Goal: Task Accomplishment & Management: Use online tool/utility

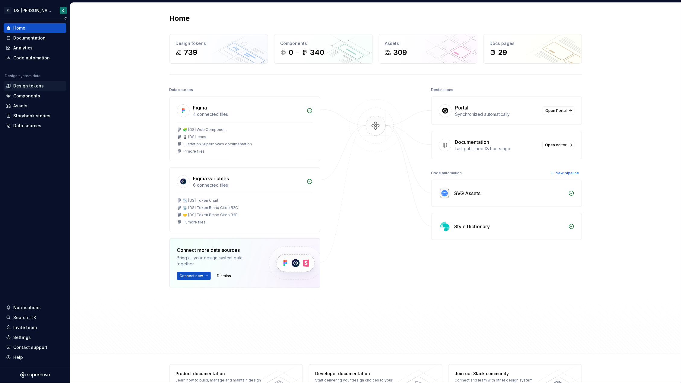
click at [26, 87] on div "Design tokens" at bounding box center [28, 86] width 30 height 6
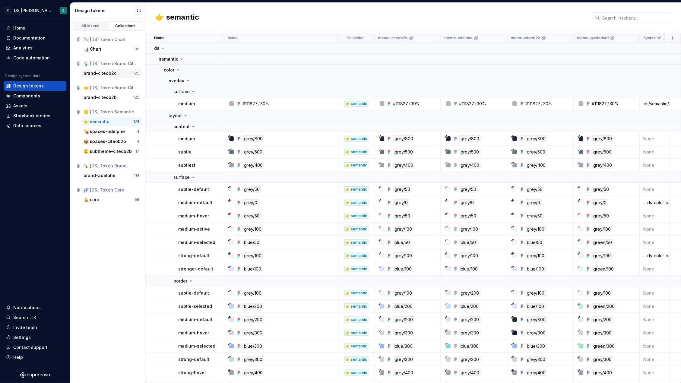
click at [116, 72] on div "brand-citeob2c" at bounding box center [108, 73] width 49 height 6
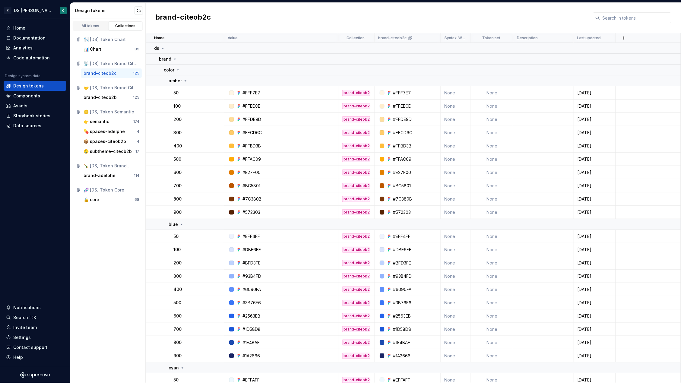
click at [194, 16] on h2 "brand-citeob2c" at bounding box center [182, 17] width 55 height 11
click at [433, 37] on html "C DS Citeo O Home Documentation Analytics Code automation Design system data De…" at bounding box center [340, 191] width 681 height 383
click at [446, 49] on span "Edit theme" at bounding box center [459, 50] width 39 height 6
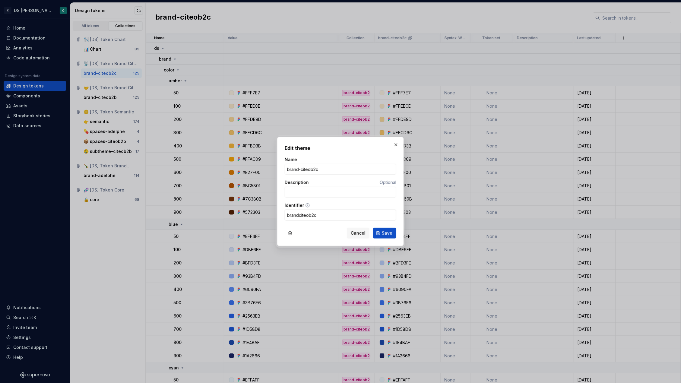
click at [300, 215] on input "brandciteob2c" at bounding box center [341, 215] width 112 height 11
click at [335, 214] on input "brandCiteob2c" at bounding box center [341, 215] width 112 height 11
type input "brandCiteob2c"
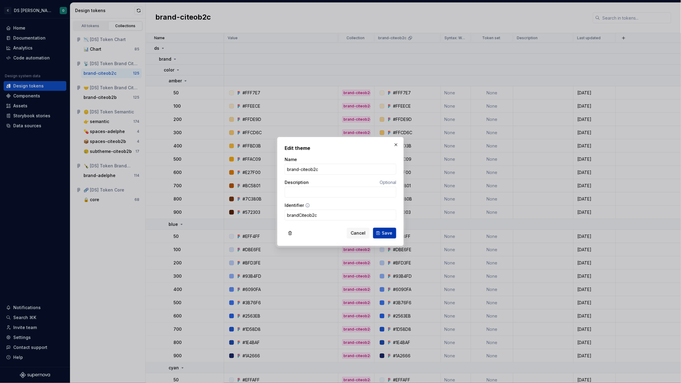
click at [387, 232] on span "Save" at bounding box center [387, 233] width 11 height 6
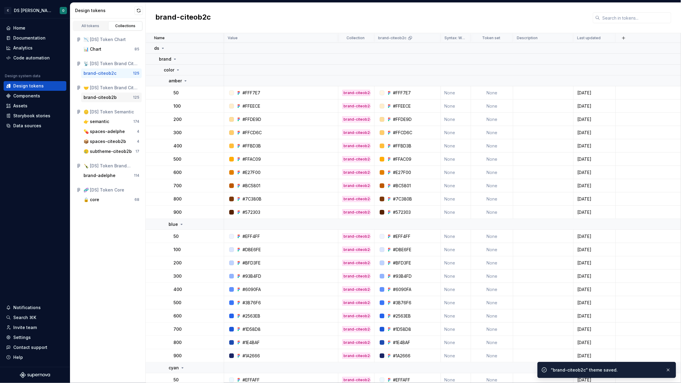
click at [103, 95] on div "brand-citeob2b" at bounding box center [100, 97] width 33 height 6
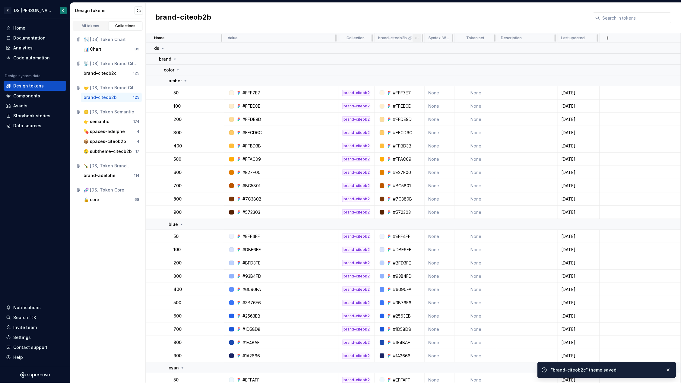
click at [417, 39] on html "C DS Citeo O Home Documentation Analytics Code automation Design system data De…" at bounding box center [340, 191] width 681 height 383
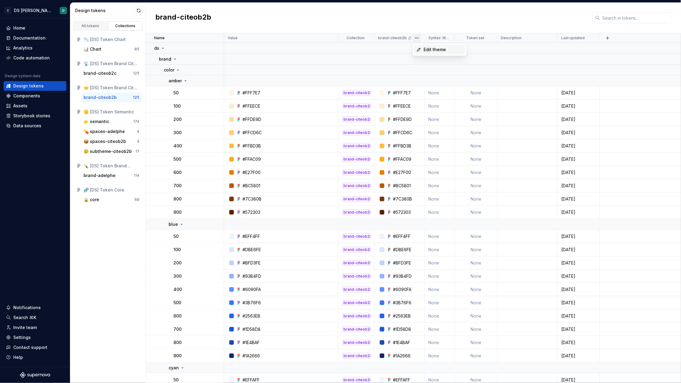
click at [441, 50] on span "Edit theme" at bounding box center [443, 50] width 39 height 6
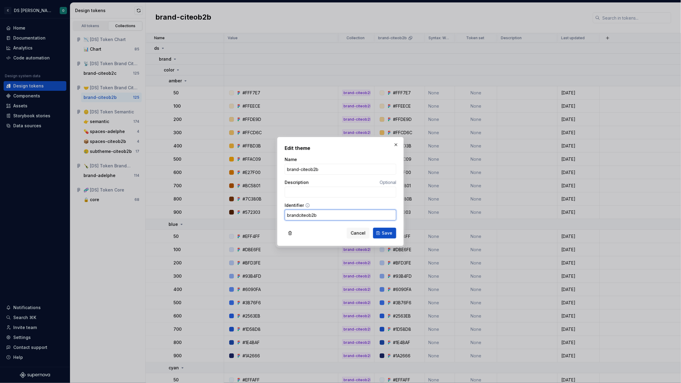
click at [299, 215] on input "brandciteob2b" at bounding box center [341, 215] width 112 height 11
type input "brandCiteob2b"
click at [387, 232] on span "Save" at bounding box center [387, 233] width 11 height 6
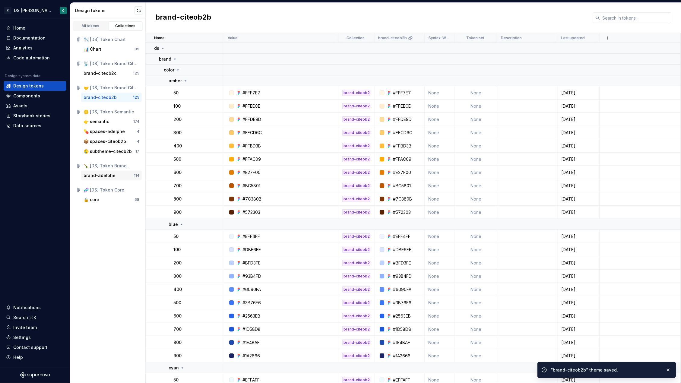
click at [105, 174] on div "brand-adelphe" at bounding box center [100, 175] width 32 height 6
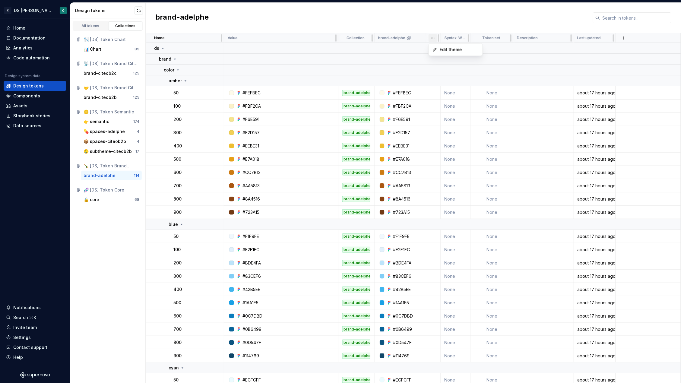
click at [433, 37] on html "C DS Citeo O Home Documentation Analytics Code automation Design system data De…" at bounding box center [340, 191] width 681 height 383
click at [447, 50] on span "Edit theme" at bounding box center [459, 50] width 39 height 6
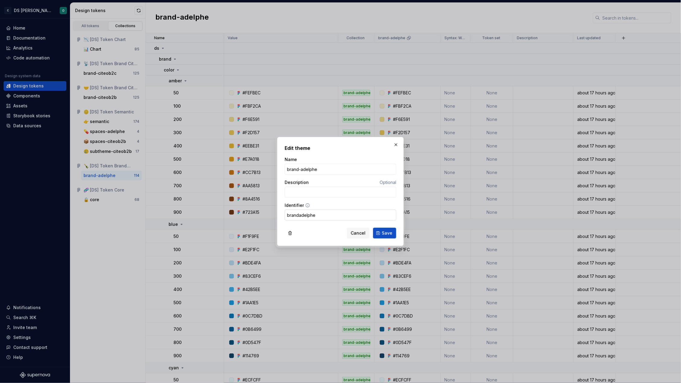
click at [301, 215] on input "brandadelphe" at bounding box center [341, 215] width 112 height 11
type input "brandAdelphe"
click at [388, 233] on span "Save" at bounding box center [387, 233] width 11 height 6
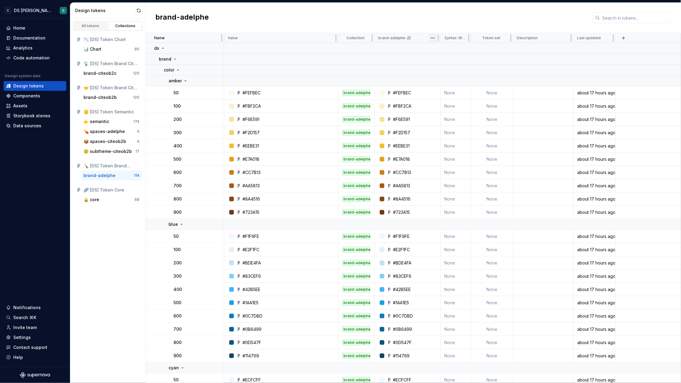
click at [434, 37] on html "C DS Citeo O Home Documentation Analytics Code automation Design system data De…" at bounding box center [340, 191] width 681 height 383
click at [448, 47] on span "Edit theme" at bounding box center [459, 50] width 39 height 6
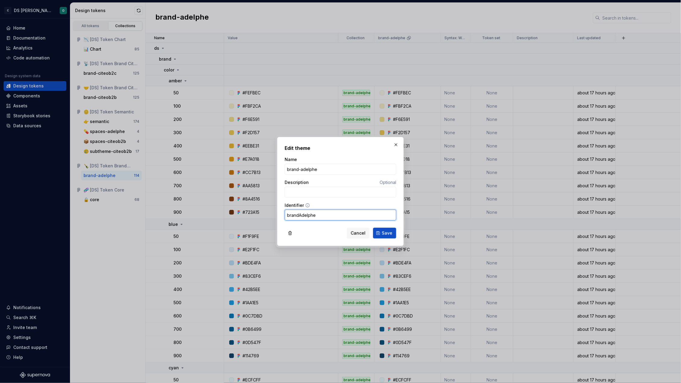
drag, startPoint x: 330, startPoint y: 216, endPoint x: 279, endPoint y: 214, distance: 51.3
click at [279, 214] on div "Edit theme Name brand-adelphe Description Optional Identifier brandAdelphe Canc…" at bounding box center [340, 191] width 127 height 109
click at [392, 234] on span "Save" at bounding box center [387, 233] width 11 height 6
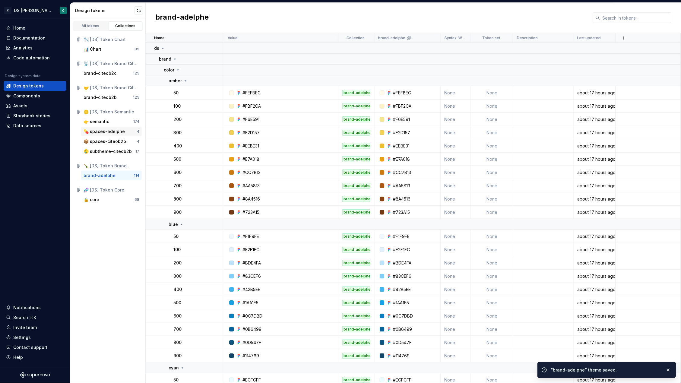
click at [109, 132] on div "💊 spaces-adelphe" at bounding box center [104, 131] width 41 height 6
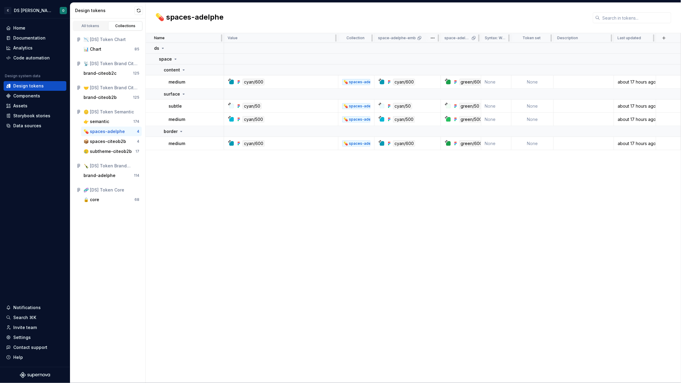
click at [424, 36] on div "space-adelphe-emb" at bounding box center [407, 38] width 59 height 5
click at [432, 38] on html "C DS Citeo O Home Documentation Analytics Code automation Design system data De…" at bounding box center [340, 191] width 681 height 383
click at [445, 50] on span "Edit theme" at bounding box center [459, 50] width 39 height 6
click at [110, 144] on div "📦 spaces-citeob2b" at bounding box center [105, 141] width 43 height 6
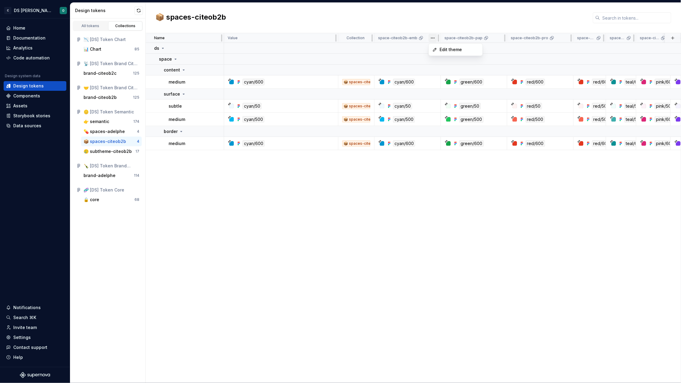
click at [432, 37] on html "C DS Citeo O Home Documentation Analytics Code automation Design system data De…" at bounding box center [340, 191] width 681 height 383
click at [448, 47] on span "Edit theme" at bounding box center [459, 50] width 39 height 6
click at [111, 74] on div "brand-citeob2c" at bounding box center [100, 73] width 33 height 6
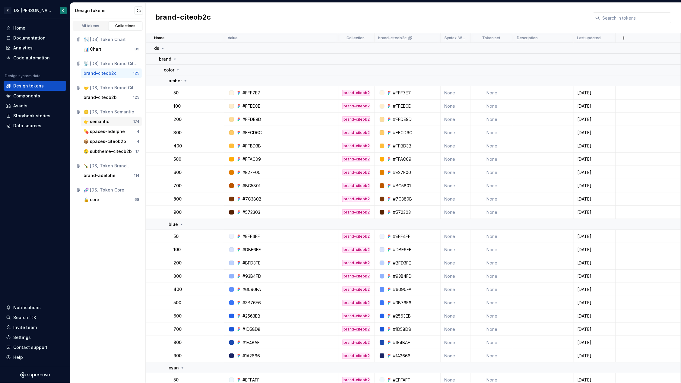
click at [100, 120] on div "👉 semantic" at bounding box center [97, 121] width 26 height 6
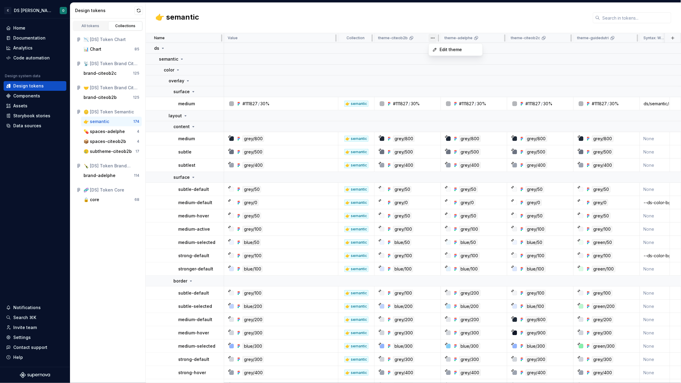
click at [432, 38] on html "C DS Citeo O Home Documentation Analytics Code automation Design system data De…" at bounding box center [340, 191] width 681 height 383
click at [440, 47] on span "Edit theme" at bounding box center [459, 50] width 39 height 6
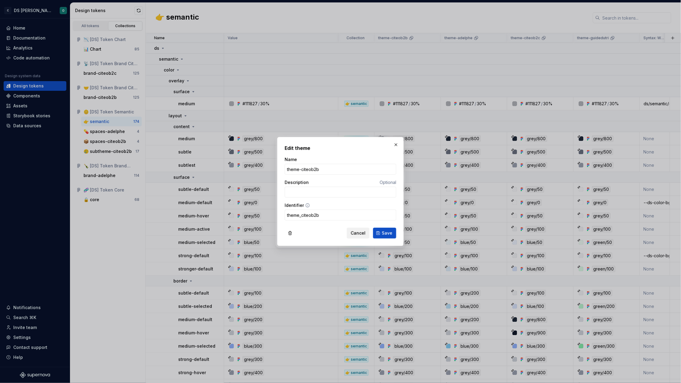
click at [355, 233] on span "Cancel" at bounding box center [358, 233] width 15 height 6
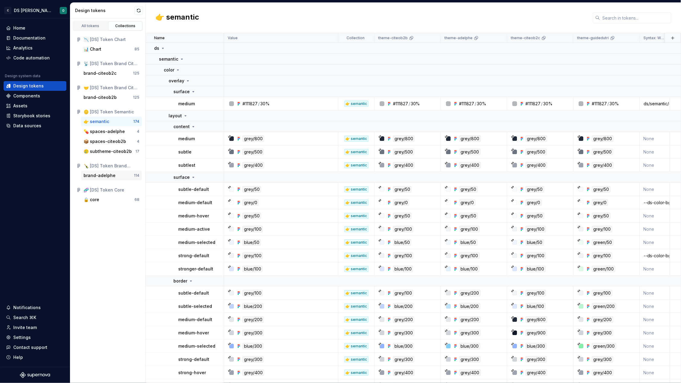
click at [103, 175] on div "brand-adelphe" at bounding box center [100, 175] width 32 height 6
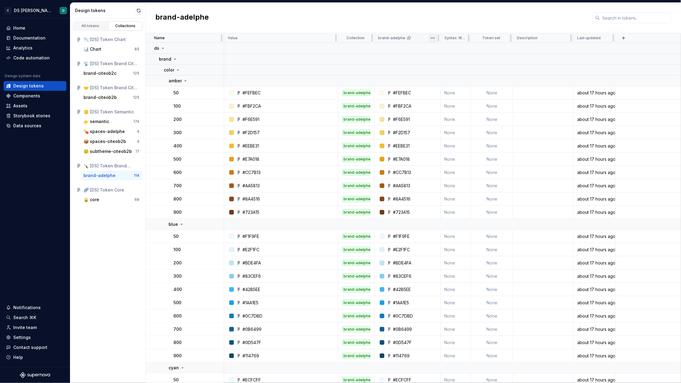
click at [433, 37] on html "C DS Citeo O Home Documentation Analytics Code automation Design system data De…" at bounding box center [340, 191] width 681 height 383
click at [447, 51] on span "Edit theme" at bounding box center [459, 50] width 39 height 6
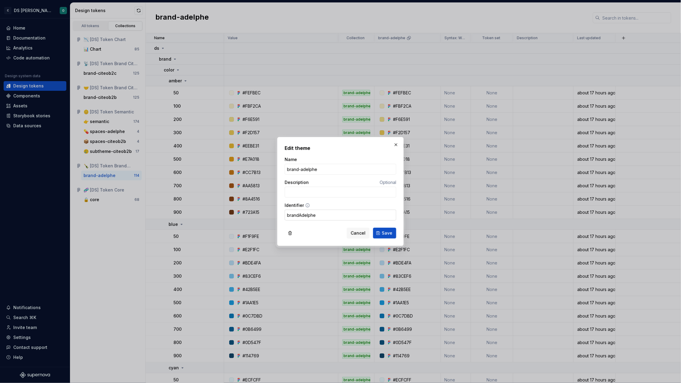
click at [298, 213] on input "brandAdelphe" at bounding box center [341, 215] width 112 height 11
type input "brand_adelphe"
click at [385, 234] on span "Save" at bounding box center [387, 233] width 11 height 6
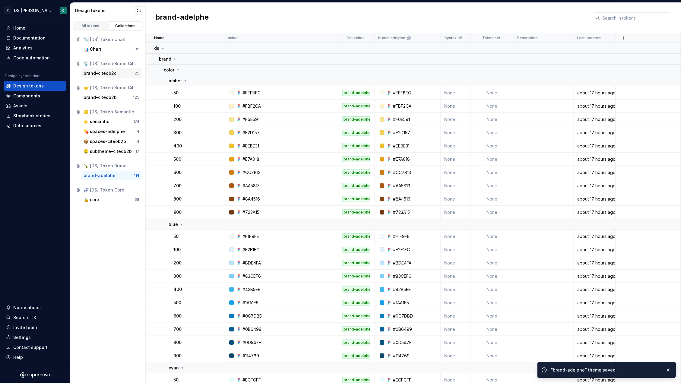
click at [112, 75] on div "brand-citeob2c" at bounding box center [100, 73] width 33 height 6
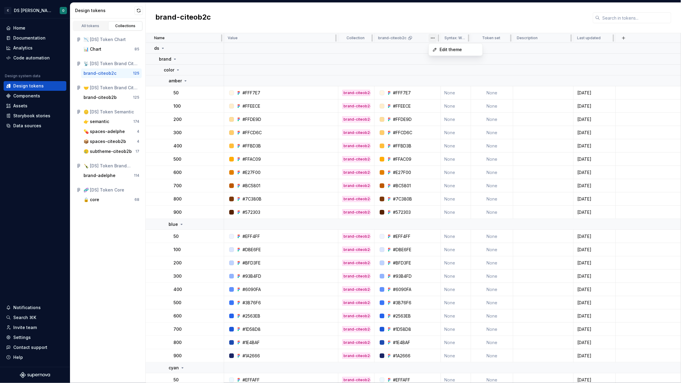
click at [434, 37] on html "C DS Citeo O Home Documentation Analytics Code automation Design system data De…" at bounding box center [340, 191] width 681 height 383
click at [454, 50] on span "Edit theme" at bounding box center [459, 50] width 39 height 6
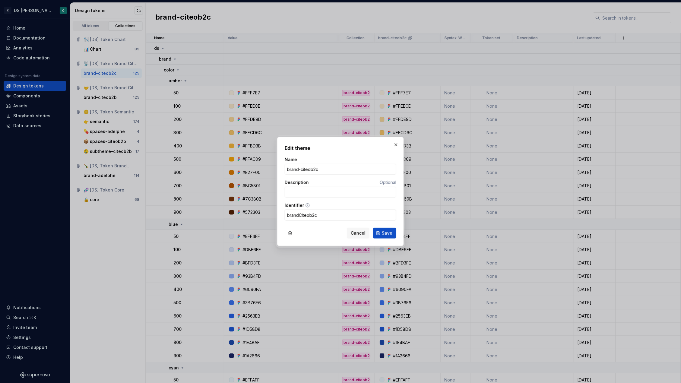
click at [299, 215] on input "brandCiteob2c" at bounding box center [341, 215] width 112 height 11
type input "brand_citeob2c"
click at [385, 233] on button "Save" at bounding box center [384, 233] width 23 height 11
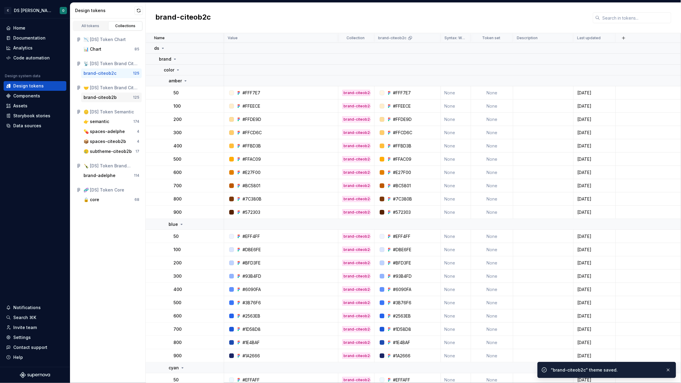
click at [99, 99] on div "brand-citeob2b" at bounding box center [100, 97] width 33 height 6
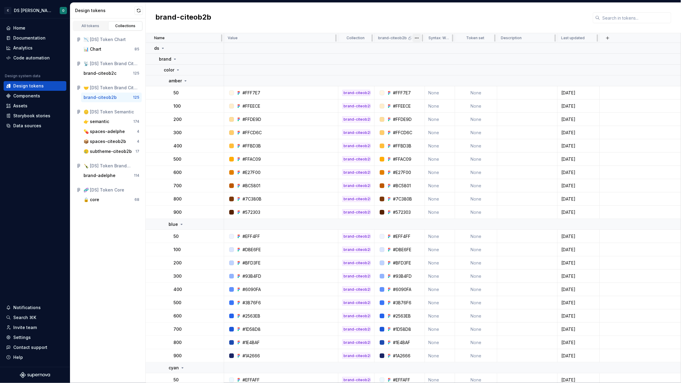
click at [419, 39] on html "C DS Citeo O Home Documentation Analytics Code automation Design system data De…" at bounding box center [340, 191] width 681 height 383
click at [435, 48] on span "Edit theme" at bounding box center [443, 50] width 39 height 6
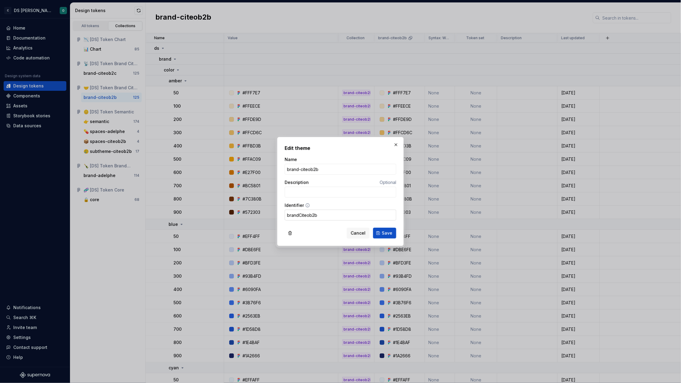
click at [299, 216] on input "brandCiteob2b" at bounding box center [341, 215] width 112 height 11
type input "brand_citeob2b"
click at [385, 233] on button "Save" at bounding box center [384, 233] width 23 height 11
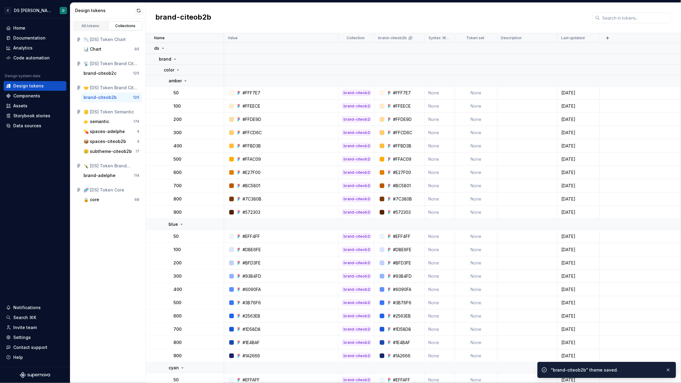
click at [111, 245] on div "All tokens Collections 📉 [DS] Token Chart 📊 Chart 85 📡 [DS] Token Brand Citeo B…" at bounding box center [107, 200] width 75 height 365
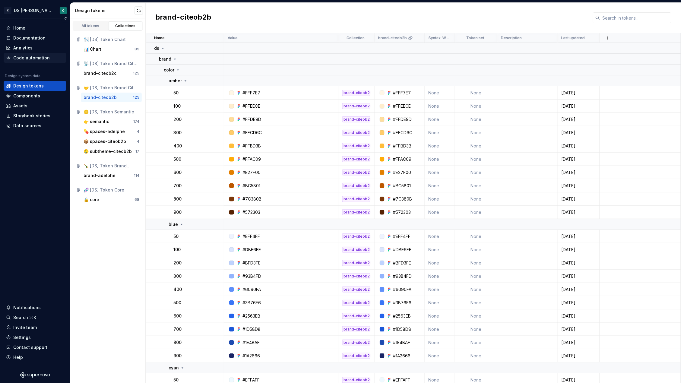
click at [37, 57] on div "Code automation" at bounding box center [31, 58] width 36 height 6
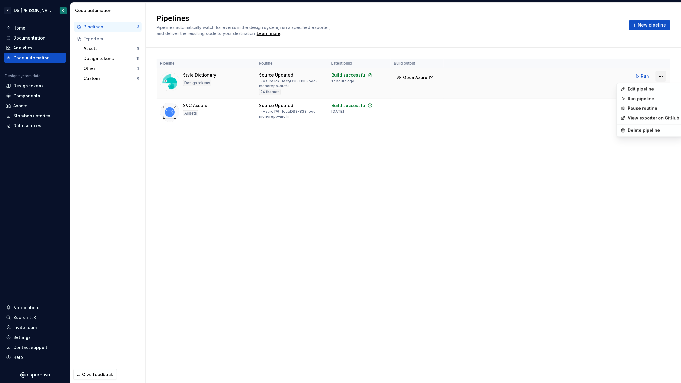
click at [663, 75] on html "C DS Citeo O Home Documentation Analytics Code automation Design system data De…" at bounding box center [340, 191] width 681 height 383
click at [645, 87] on div "Edit pipeline" at bounding box center [654, 89] width 52 height 6
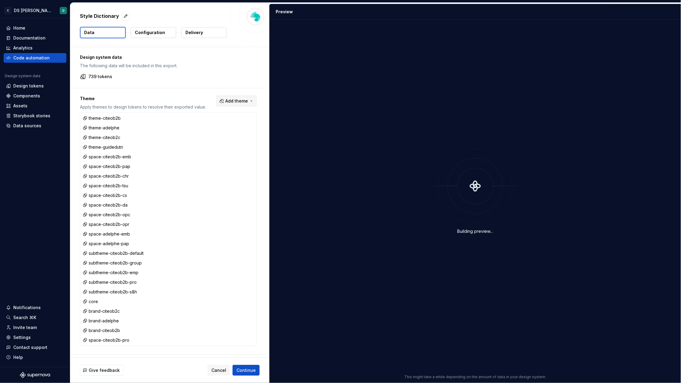
click at [242, 100] on span "Add theme" at bounding box center [236, 101] width 23 height 6
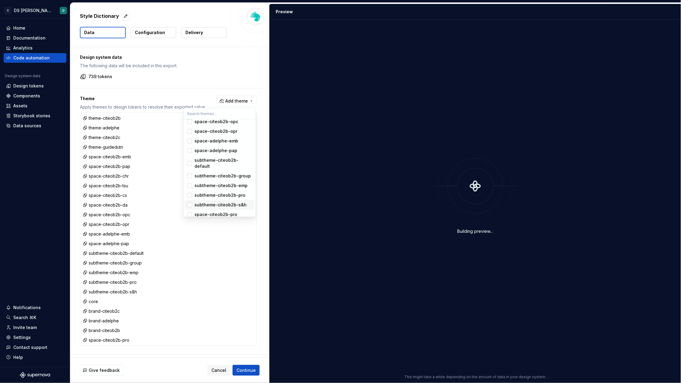
scroll to position [71, 0]
click at [248, 75] on html "C DS Citeo O Home Documentation Analytics Code automation Design system data De…" at bounding box center [340, 191] width 681 height 383
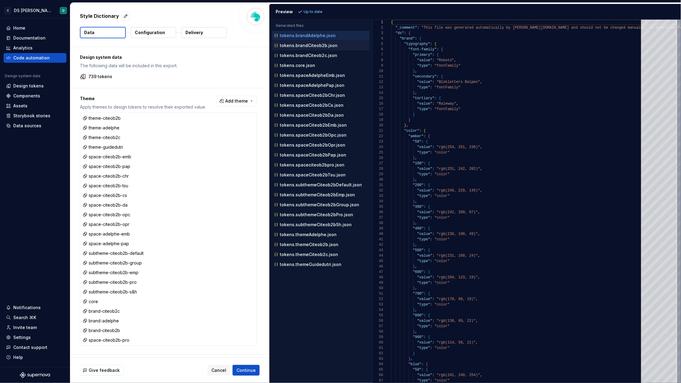
click at [316, 44] on p "tokens.brandCiteob2b.json" at bounding box center [309, 45] width 58 height 5
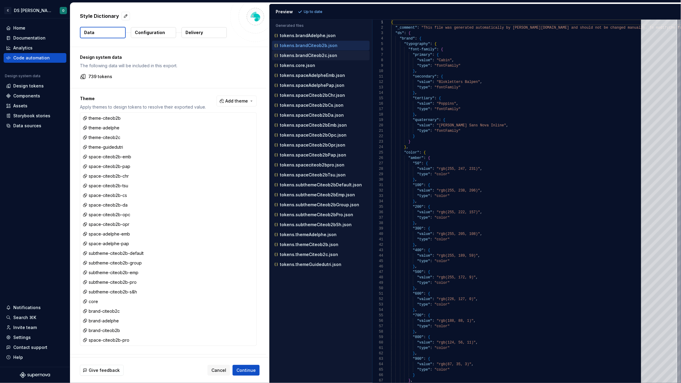
click at [318, 54] on p "tokens.brandCiteob2c.json" at bounding box center [308, 55] width 57 height 5
click at [311, 66] on p "tokens.core.json" at bounding box center [297, 65] width 35 height 5
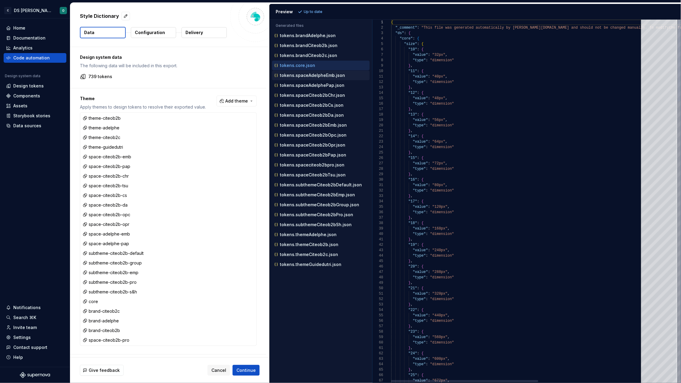
click at [314, 77] on p "tokens.spaceAdelpheEmb.json" at bounding box center [312, 75] width 65 height 5
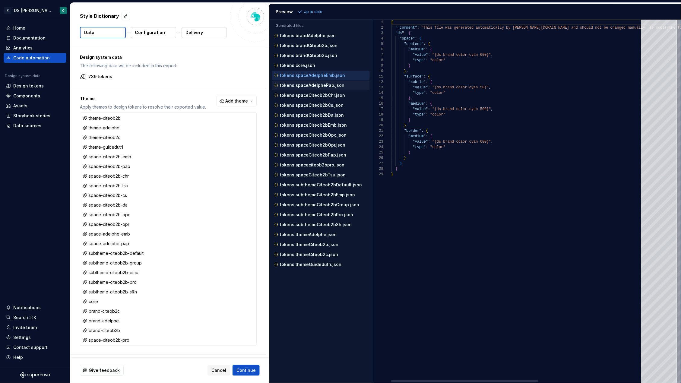
click at [311, 89] on div "tokens.spaceAdelphePap.json" at bounding box center [321, 86] width 98 height 10
click at [313, 87] on p "tokens.spaceAdelphePap.json" at bounding box center [312, 85] width 65 height 5
click at [310, 96] on p "tokens.spaceCiteob2bChr.json" at bounding box center [312, 95] width 65 height 5
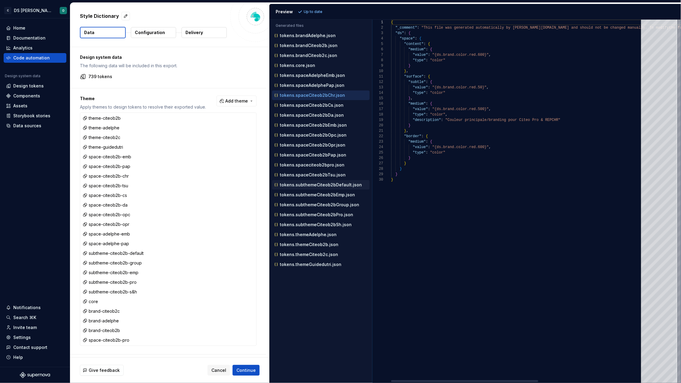
click at [310, 187] on p "tokens.subthemeCiteob2bDefault.json" at bounding box center [321, 184] width 82 height 5
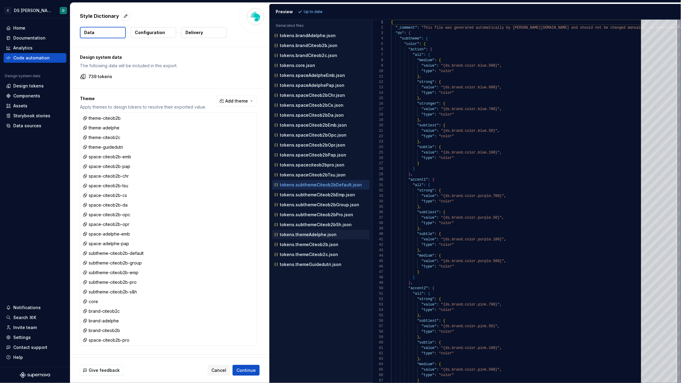
click at [313, 233] on div "tokens.themeAdelphe.json" at bounding box center [321, 235] width 96 height 6
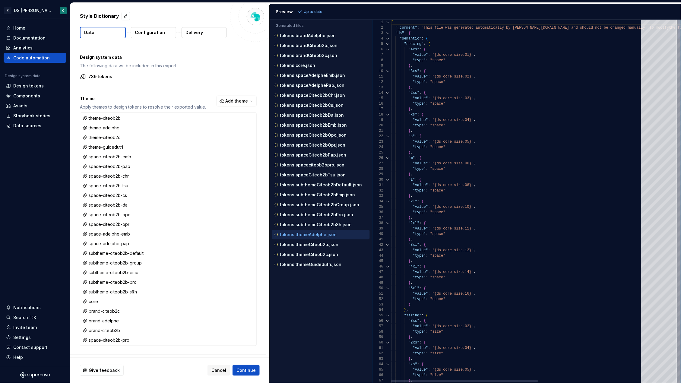
click at [388, 44] on div at bounding box center [388, 43] width 8 height 5
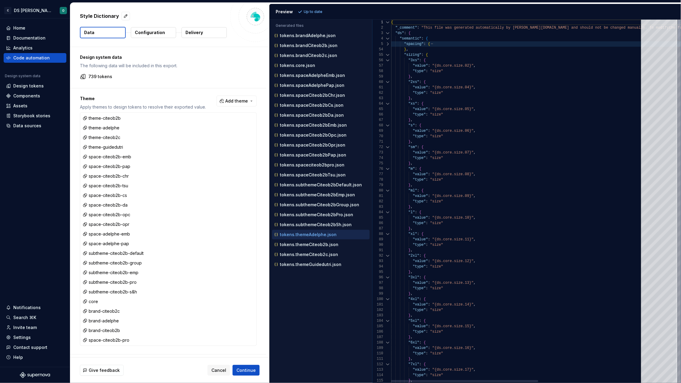
click at [388, 55] on div at bounding box center [388, 54] width 8 height 5
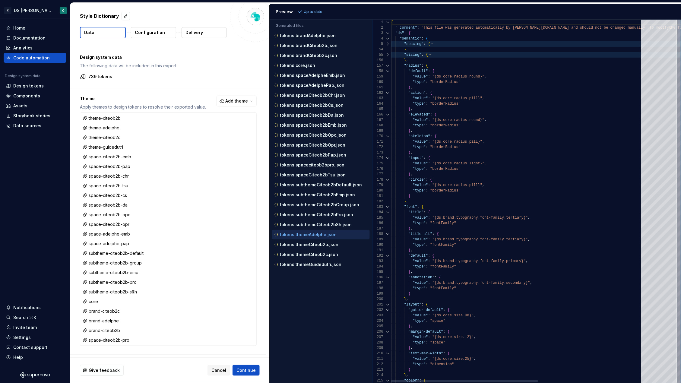
click at [387, 65] on div at bounding box center [388, 65] width 8 height 5
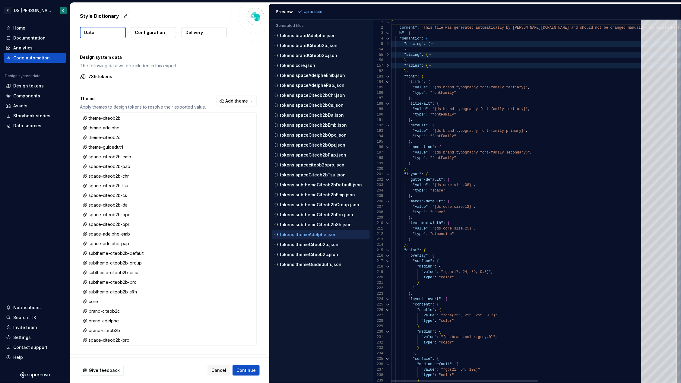
click at [388, 82] on div at bounding box center [388, 81] width 8 height 5
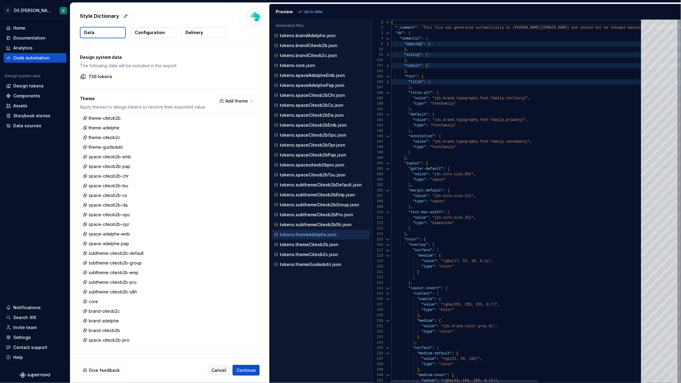
click at [388, 82] on div at bounding box center [388, 81] width 8 height 5
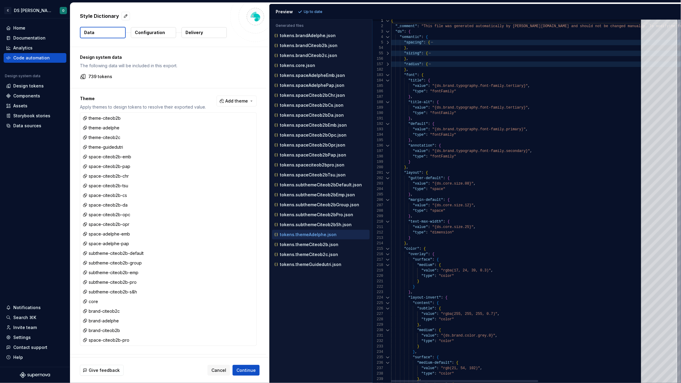
click at [387, 172] on div at bounding box center [388, 172] width 8 height 5
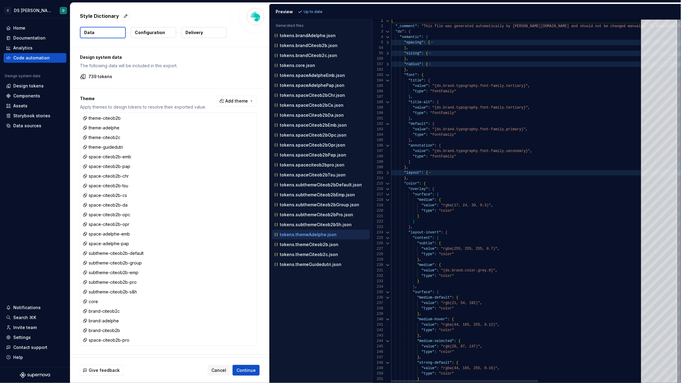
click at [387, 172] on div at bounding box center [388, 172] width 8 height 5
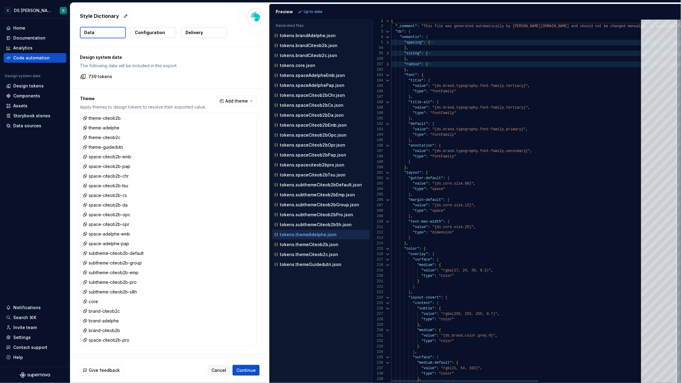
click at [387, 172] on div at bounding box center [388, 172] width 8 height 5
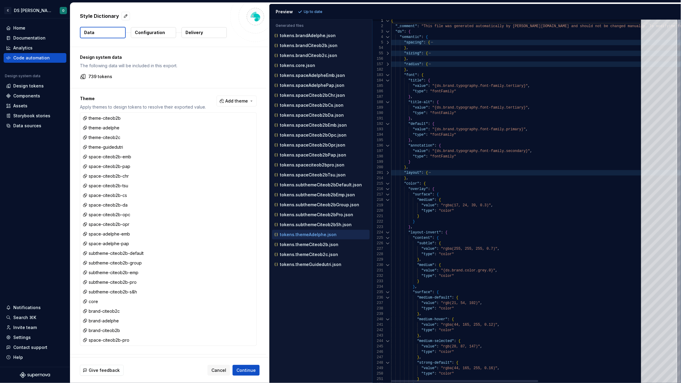
click at [387, 172] on div at bounding box center [388, 172] width 8 height 5
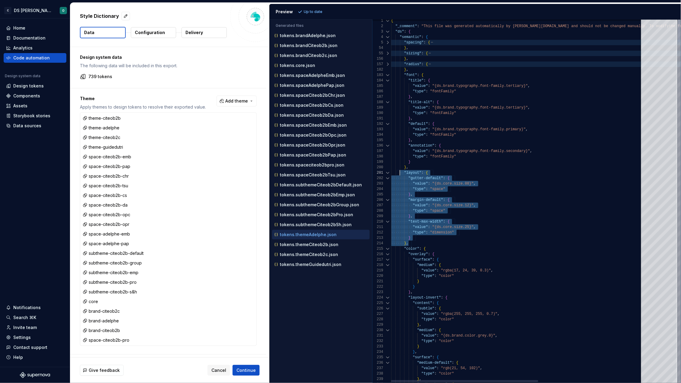
scroll to position [43, 11]
drag, startPoint x: 411, startPoint y: 242, endPoint x: 403, endPoint y: 172, distance: 70.5
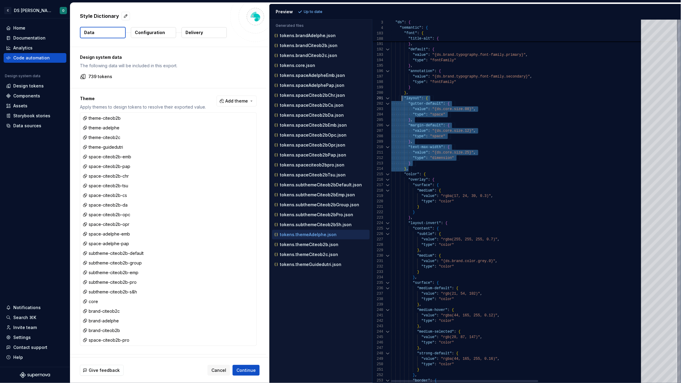
click at [388, 174] on div at bounding box center [388, 174] width 8 height 5
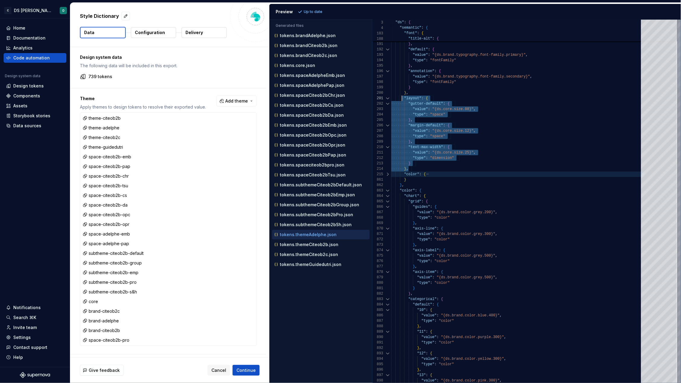
click at [387, 191] on div at bounding box center [388, 190] width 8 height 5
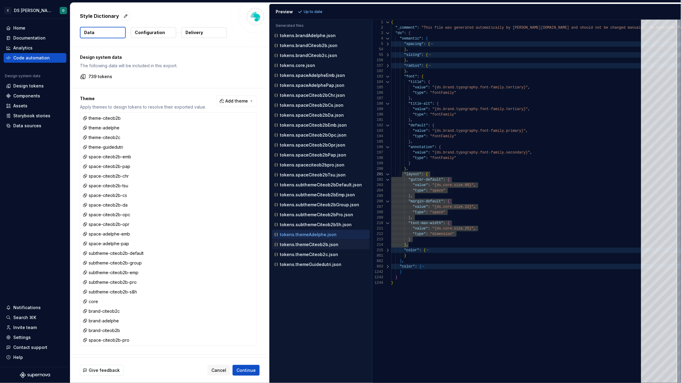
click at [314, 248] on div "tokens.themeCiteob2b.json" at bounding box center [321, 245] width 96 height 6
type textarea "**********"
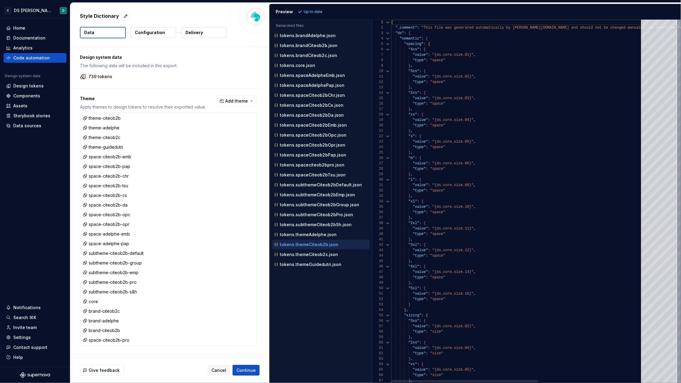
click at [389, 45] on div at bounding box center [388, 43] width 8 height 5
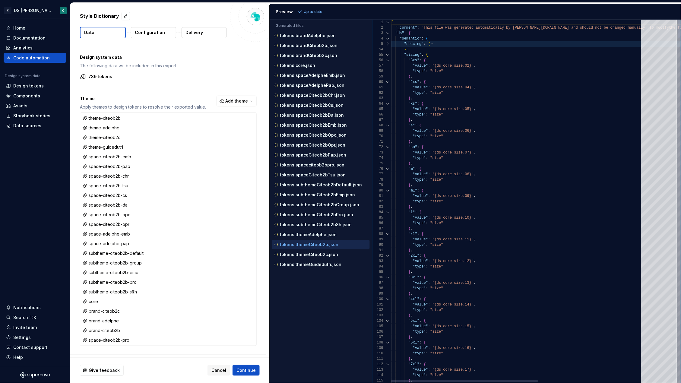
click at [389, 55] on div at bounding box center [388, 54] width 8 height 5
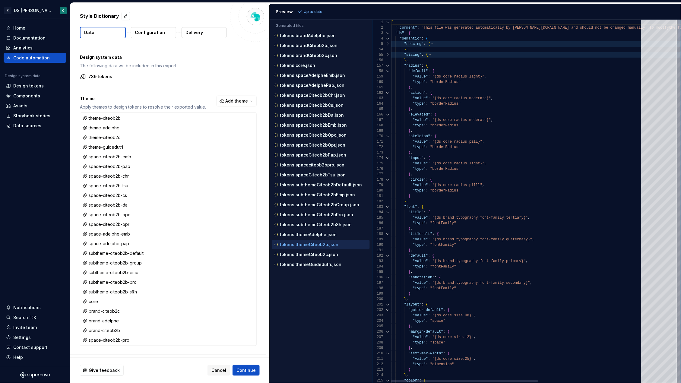
click at [387, 65] on div at bounding box center [388, 65] width 8 height 5
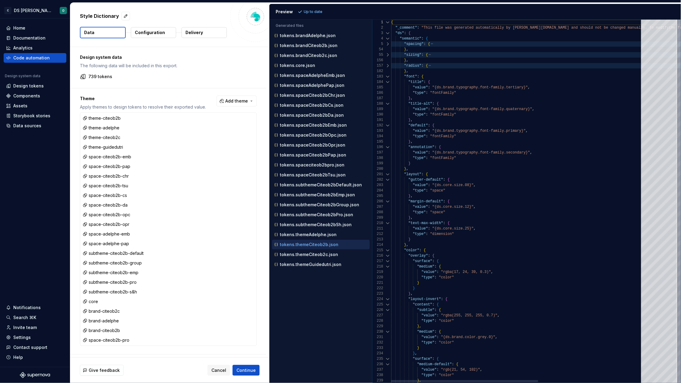
click at [388, 76] on div at bounding box center [388, 76] width 8 height 5
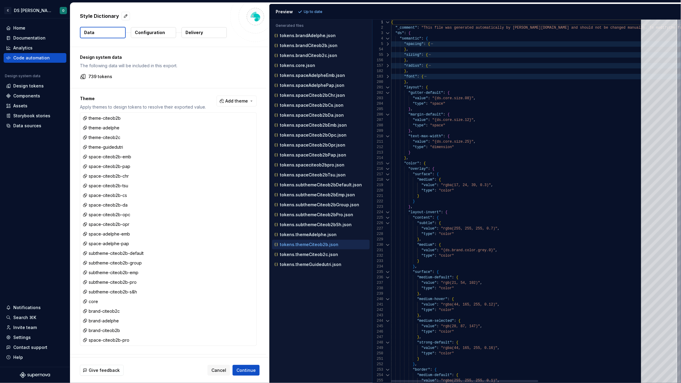
click at [387, 87] on div at bounding box center [388, 87] width 8 height 5
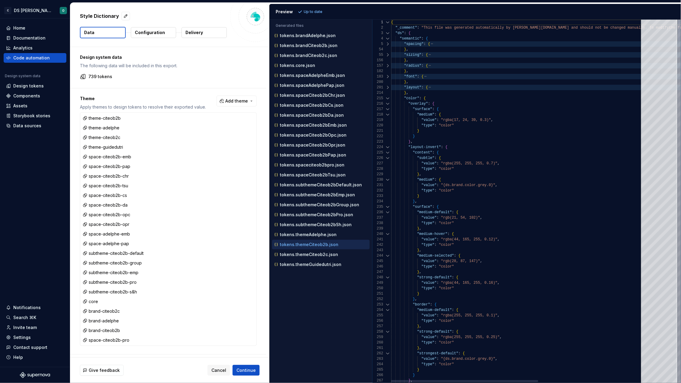
click at [388, 97] on div at bounding box center [388, 98] width 8 height 5
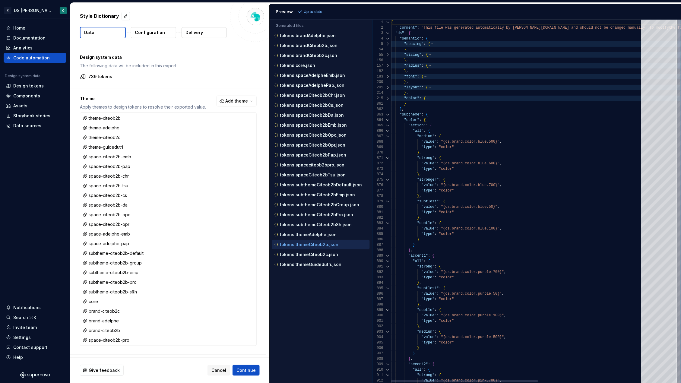
click at [387, 114] on div at bounding box center [388, 114] width 8 height 5
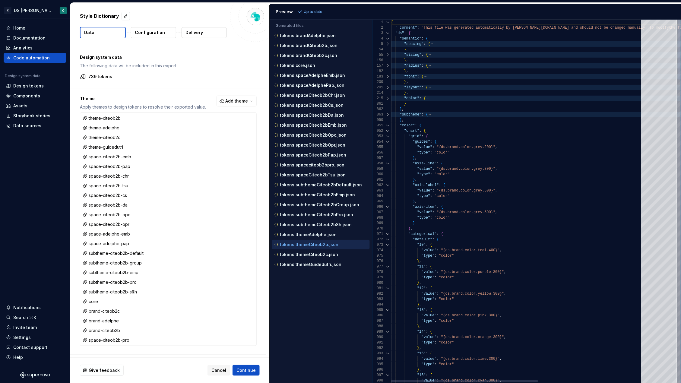
click at [387, 125] on div at bounding box center [388, 125] width 8 height 5
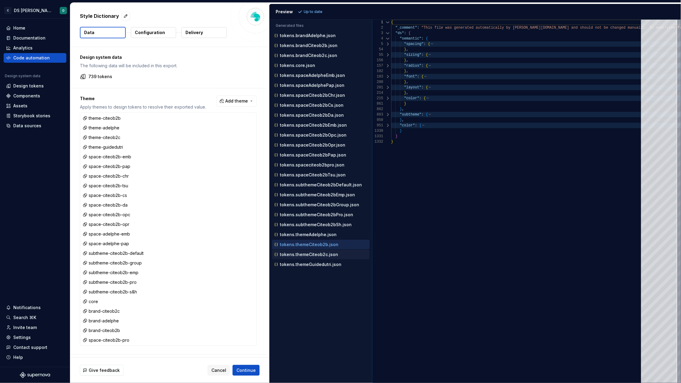
click at [313, 256] on p "tokens.themeCiteob2c.json" at bounding box center [309, 254] width 58 height 5
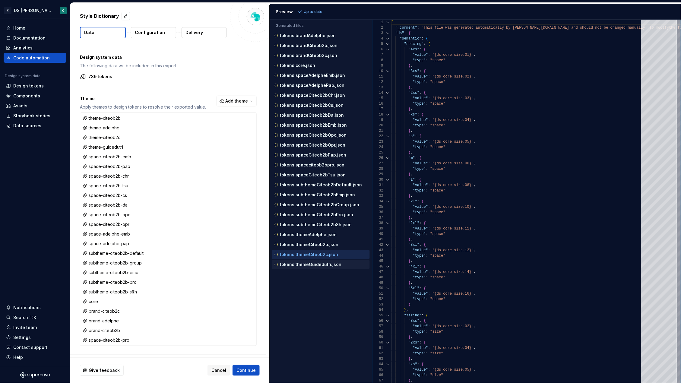
click at [313, 266] on p "tokens.themeGuidedutri.json" at bounding box center [311, 264] width 62 height 5
click at [32, 59] on div "Code automation" at bounding box center [31, 58] width 36 height 6
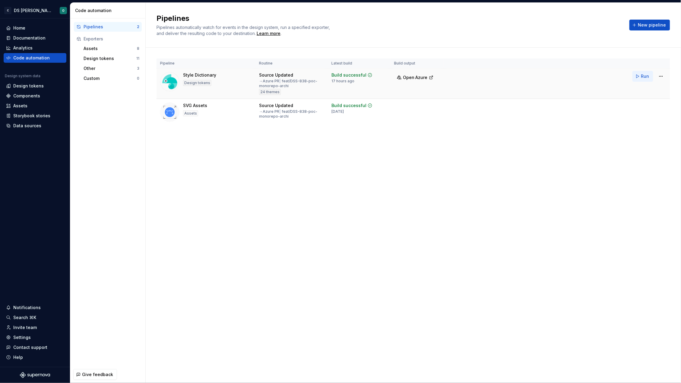
click at [642, 75] on span "Run" at bounding box center [645, 76] width 8 height 6
drag, startPoint x: 377, startPoint y: 75, endPoint x: 327, endPoint y: 74, distance: 51.0
click at [327, 74] on tr "Style Dictionary Design tokens Source Updated → Azure PR | feat/DSS-838-poc-mon…" at bounding box center [412, 83] width 513 height 30
click at [365, 88] on td "In progress" at bounding box center [359, 83] width 63 height 30
drag, startPoint x: 330, startPoint y: 74, endPoint x: 391, endPoint y: 77, distance: 60.9
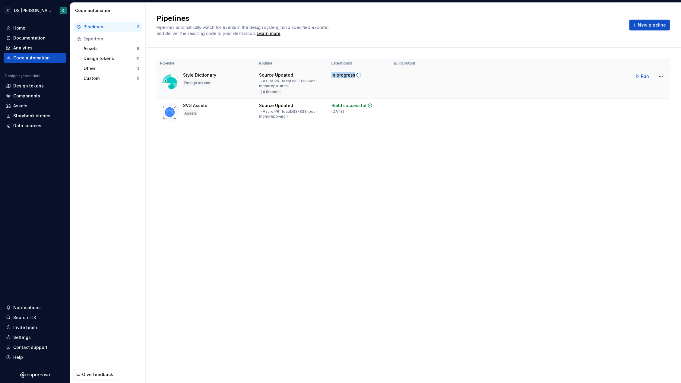
click at [391, 77] on tr "Style Dictionary Design tokens Source Updated → Azure PR | feat/DSS-838-poc-mon…" at bounding box center [412, 83] width 513 height 30
click at [391, 77] on td at bounding box center [416, 83] width 53 height 30
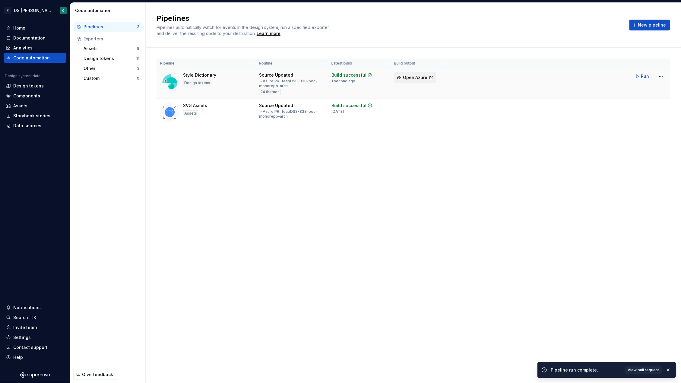
click at [417, 77] on span "Open Azure" at bounding box center [415, 77] width 25 height 6
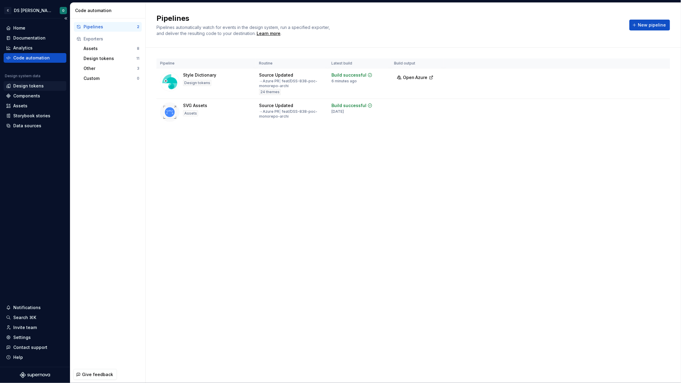
click at [23, 85] on div "Design tokens" at bounding box center [28, 86] width 30 height 6
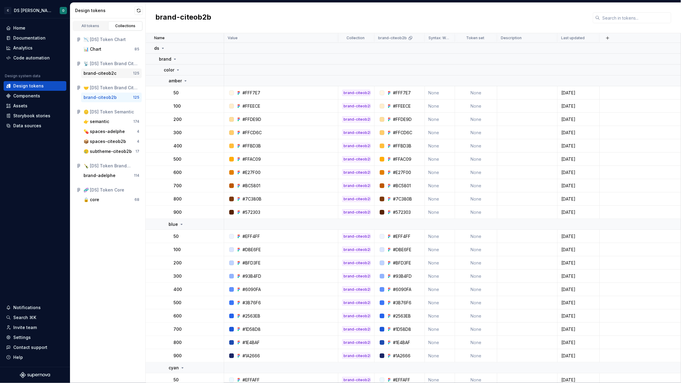
click at [105, 73] on div "brand-citeob2c" at bounding box center [100, 73] width 33 height 6
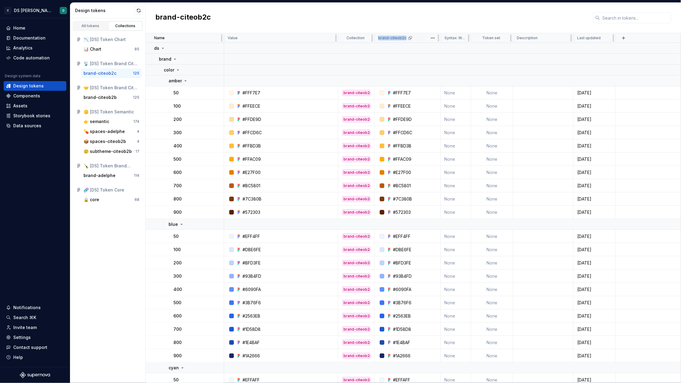
drag, startPoint x: 379, startPoint y: 38, endPoint x: 422, endPoint y: 37, distance: 42.8
click at [422, 37] on div "brand-citeob2c" at bounding box center [407, 38] width 59 height 5
click at [434, 37] on html "C DS Citeo O Home Documentation Analytics Code automation Design system data De…" at bounding box center [340, 191] width 681 height 383
click at [445, 50] on span "Edit theme" at bounding box center [459, 50] width 39 height 6
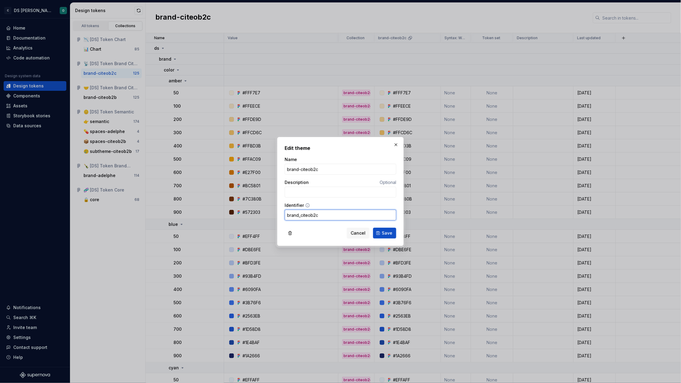
drag, startPoint x: 327, startPoint y: 216, endPoint x: 301, endPoint y: 217, distance: 25.9
click at [301, 217] on input "brand_citeob2c" at bounding box center [341, 215] width 112 height 11
click at [350, 200] on div "Name brand-citeob2c Description Optional Identifier brand_citeob2c" at bounding box center [341, 190] width 112 height 69
click at [330, 215] on input "brand_citeob2c" at bounding box center [341, 215] width 112 height 11
drag, startPoint x: 322, startPoint y: 216, endPoint x: 301, endPoint y: 215, distance: 21.4
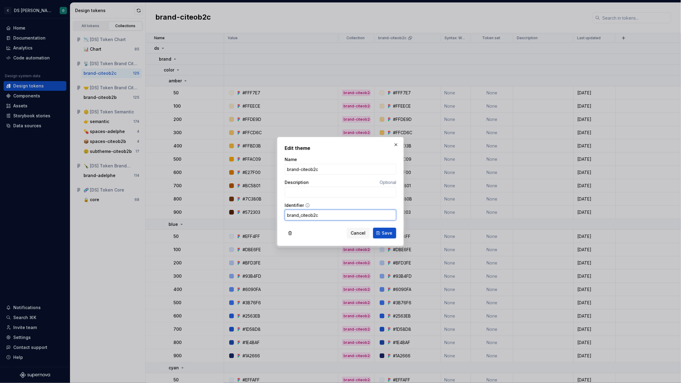
click at [301, 215] on input "brand_citeob2c" at bounding box center [341, 215] width 112 height 11
click at [339, 215] on input "brand_citeob2c" at bounding box center [341, 215] width 112 height 11
drag, startPoint x: 323, startPoint y: 216, endPoint x: 301, endPoint y: 216, distance: 21.7
click at [301, 216] on input "brand_citeob2c" at bounding box center [341, 215] width 112 height 11
click at [339, 215] on input "brand_citeob2c" at bounding box center [341, 215] width 112 height 11
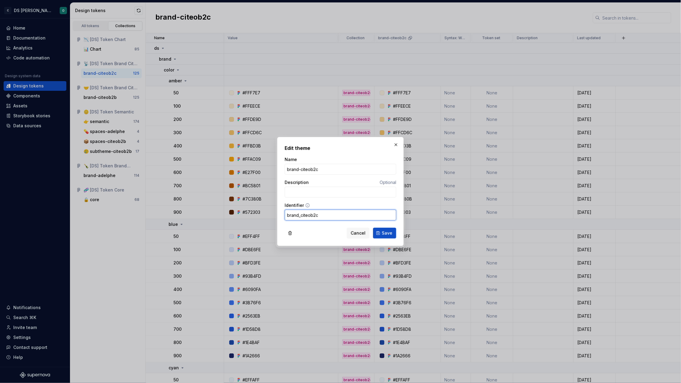
click at [298, 214] on input "brand_citeob2c" at bounding box center [341, 215] width 112 height 11
click at [329, 214] on input "brand_citeob2c" at bounding box center [341, 215] width 112 height 11
drag, startPoint x: 321, startPoint y: 215, endPoint x: 301, endPoint y: 214, distance: 19.9
click at [301, 214] on input "brand_citeob2c" at bounding box center [341, 215] width 112 height 11
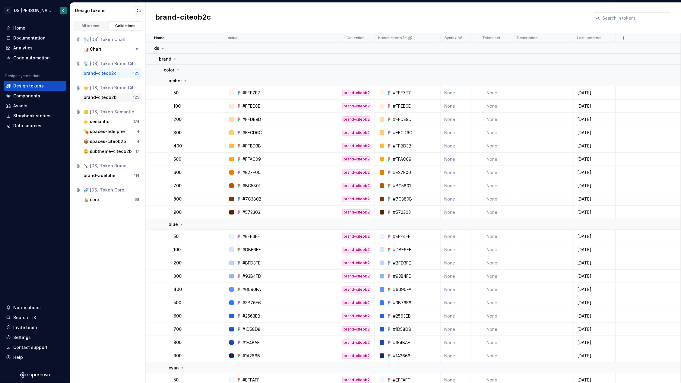
click at [99, 98] on div "brand-citeob2b" at bounding box center [100, 97] width 33 height 6
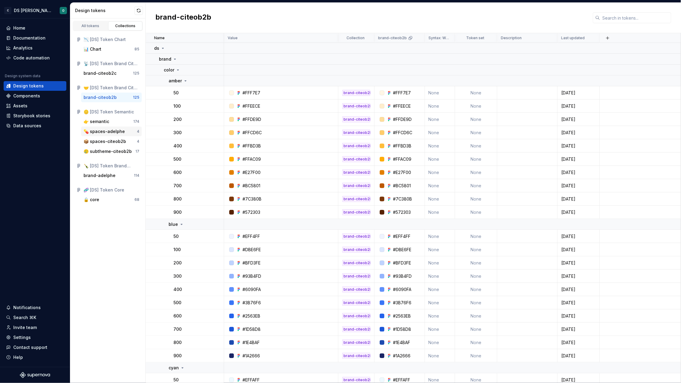
click at [105, 131] on div "💊 spaces-adelphe" at bounding box center [104, 131] width 41 height 6
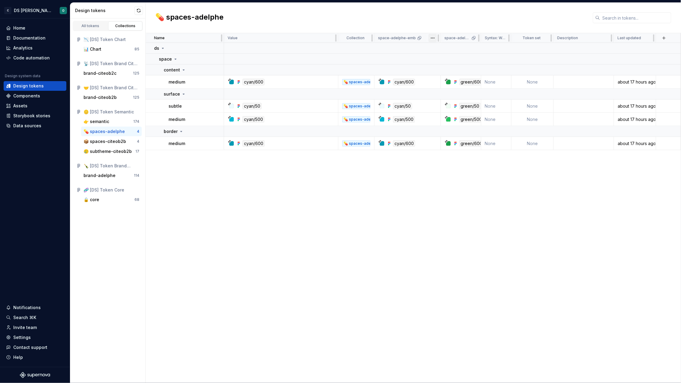
click at [431, 38] on html "C DS Citeo O Home Documentation Analytics Code automation Design system data De…" at bounding box center [340, 191] width 681 height 383
click at [108, 226] on html "C DS Citeo O Home Documentation Analytics Code automation Design system data De…" at bounding box center [340, 191] width 681 height 383
click at [110, 176] on div "brand-adelphe" at bounding box center [100, 175] width 32 height 6
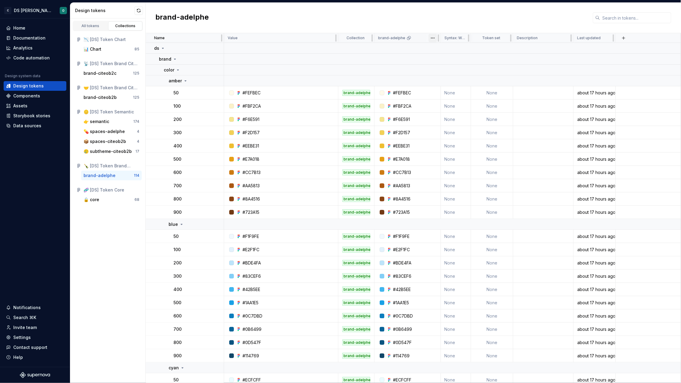
click at [433, 39] on html "C DS Citeo O Home Documentation Analytics Code automation Design system data De…" at bounding box center [340, 191] width 681 height 383
click at [455, 50] on span "Edit theme" at bounding box center [459, 50] width 39 height 6
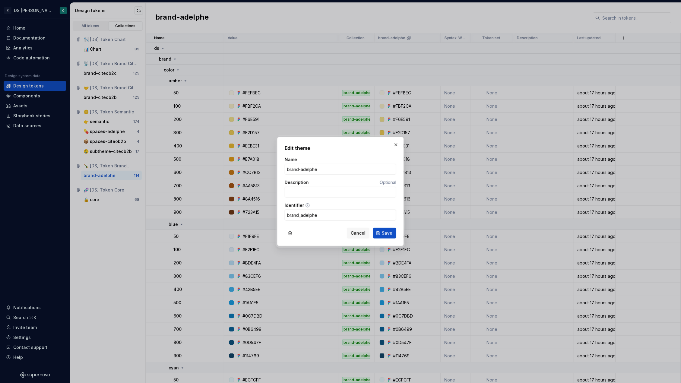
click at [320, 216] on input "brand_adelphe" at bounding box center [341, 215] width 112 height 11
click at [329, 212] on input "brand_adelphe" at bounding box center [341, 215] width 112 height 11
click at [316, 227] on div "Cancel Save" at bounding box center [341, 231] width 112 height 13
click at [357, 232] on span "Cancel" at bounding box center [358, 233] width 15 height 6
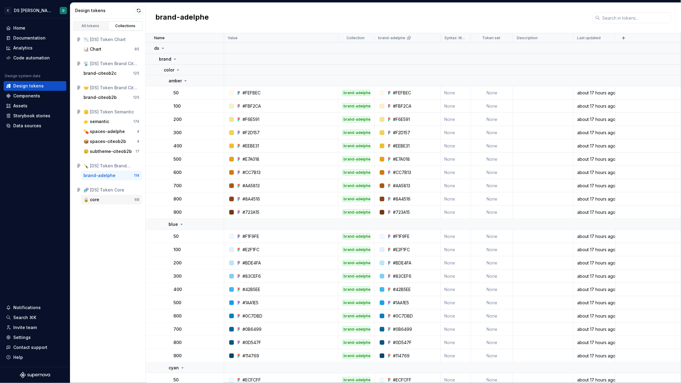
click at [100, 200] on div "🔒 core" at bounding box center [109, 200] width 51 height 6
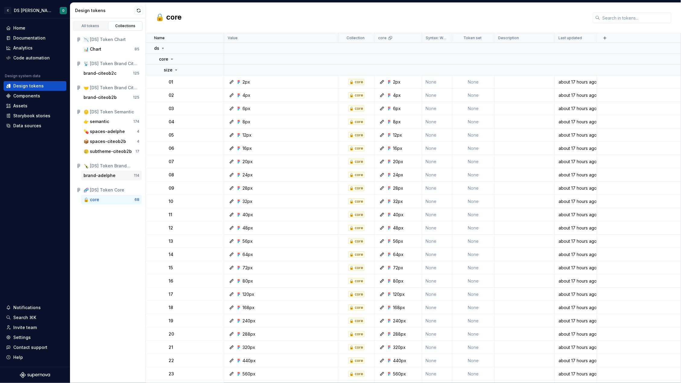
click at [107, 174] on div "brand-adelphe" at bounding box center [100, 175] width 32 height 6
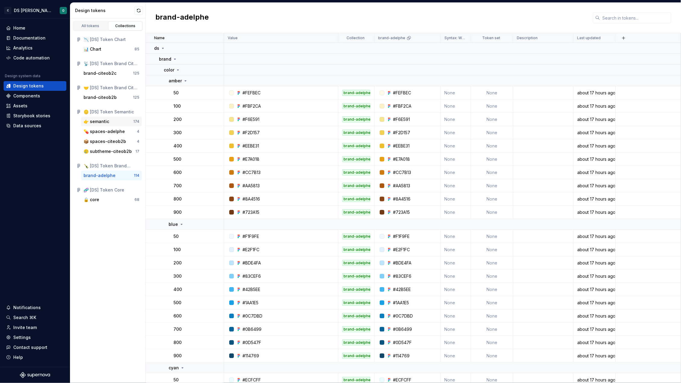
click at [102, 125] on div "👉 semantic 174" at bounding box center [111, 122] width 61 height 10
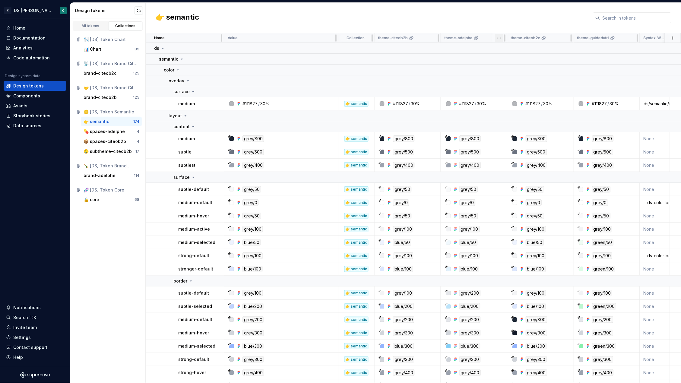
click at [498, 37] on html "C DS Citeo O Home Documentation Analytics Code automation Design system data De…" at bounding box center [340, 191] width 681 height 383
click at [514, 46] on div "Edit theme" at bounding box center [521, 50] width 51 height 10
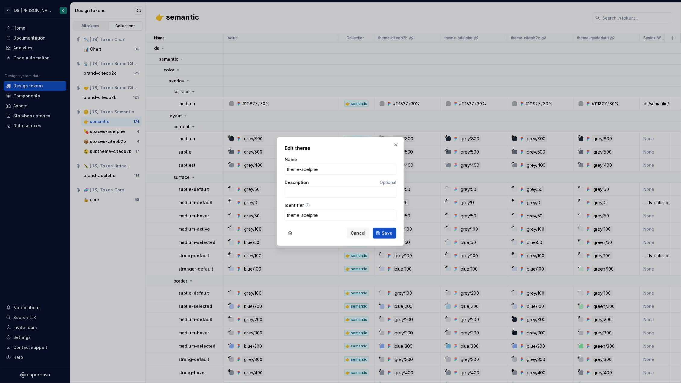
click at [327, 214] on input "theme_adelphe" at bounding box center [341, 215] width 112 height 11
drag, startPoint x: 328, startPoint y: 215, endPoint x: 253, endPoint y: 213, distance: 75.1
click at [253, 213] on div "Edit theme Name theme-adelphe Description Optional Identifier theme_adelphe Can…" at bounding box center [340, 191] width 681 height 383
click at [329, 216] on input "theme_adelphe" at bounding box center [341, 215] width 112 height 11
click at [388, 235] on span "Save" at bounding box center [387, 233] width 11 height 6
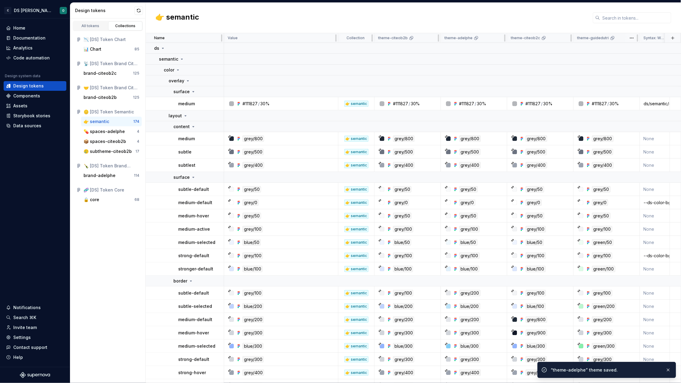
scroll to position [3, 0]
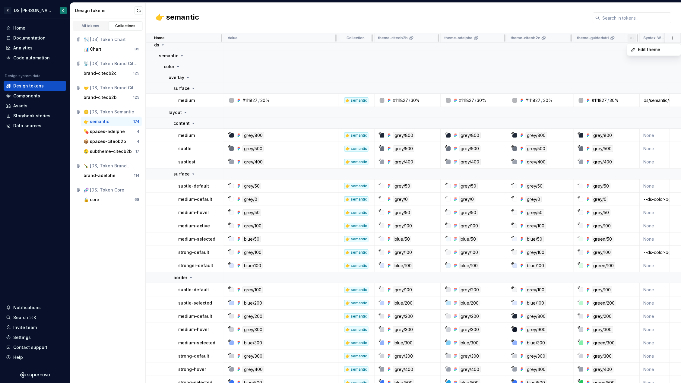
click at [631, 37] on html "C DS Citeo O Home Documentation Analytics Code automation Design system data De…" at bounding box center [340, 191] width 681 height 383
click at [651, 53] on div "Edit theme" at bounding box center [653, 50] width 51 height 10
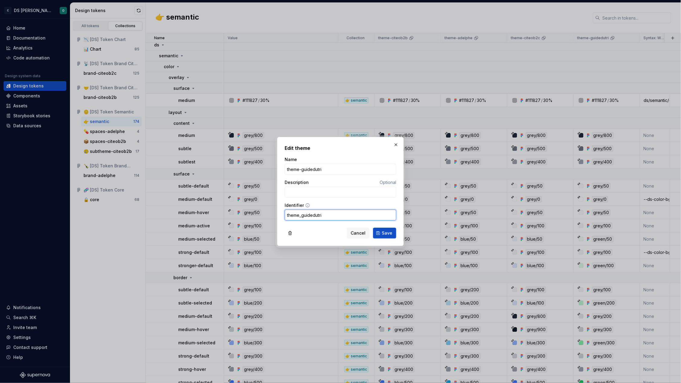
click at [335, 217] on input "theme_guidedutri" at bounding box center [341, 215] width 112 height 11
click at [387, 233] on span "Save" at bounding box center [387, 233] width 11 height 6
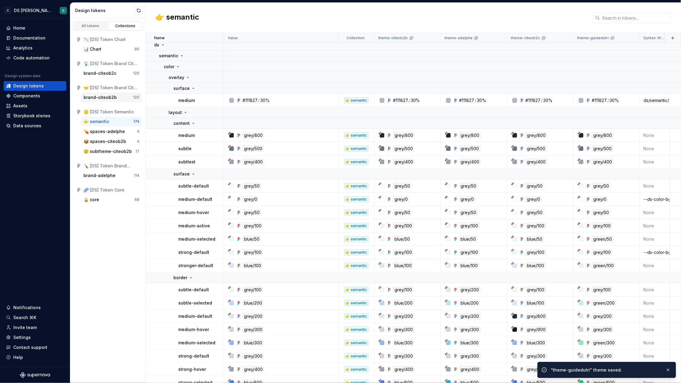
click at [109, 98] on div "brand-citeob2b" at bounding box center [100, 97] width 33 height 6
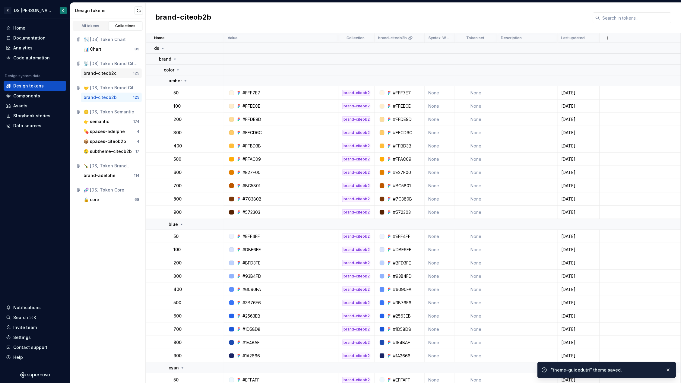
click at [100, 73] on div "brand-citeob2c" at bounding box center [100, 73] width 33 height 6
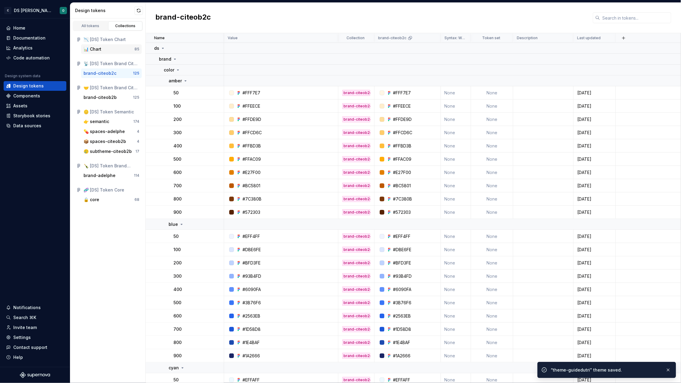
click at [99, 47] on div "📊 Chart" at bounding box center [93, 49] width 18 height 6
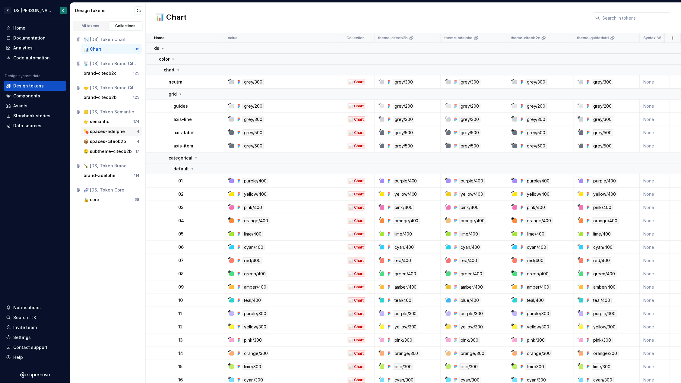
click at [109, 134] on div "💊 spaces-adelphe" at bounding box center [104, 131] width 41 height 6
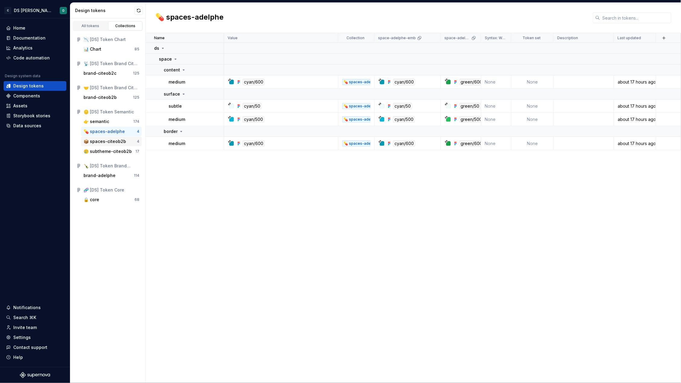
click at [107, 142] on div "📦 spaces-citeob2b" at bounding box center [105, 141] width 43 height 6
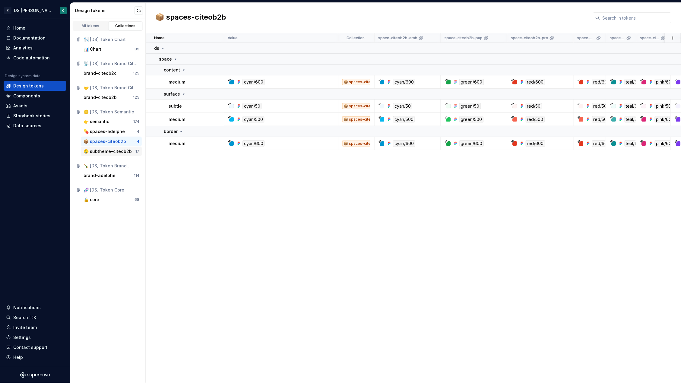
click at [115, 152] on div "🥲 subtheme-citeob2b" at bounding box center [108, 151] width 48 height 6
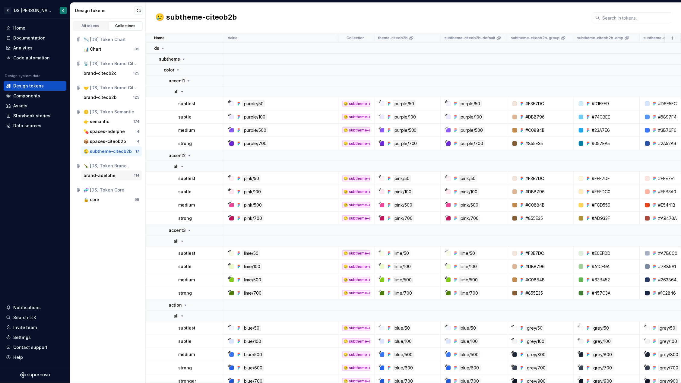
click at [102, 175] on div "brand-adelphe" at bounding box center [100, 175] width 32 height 6
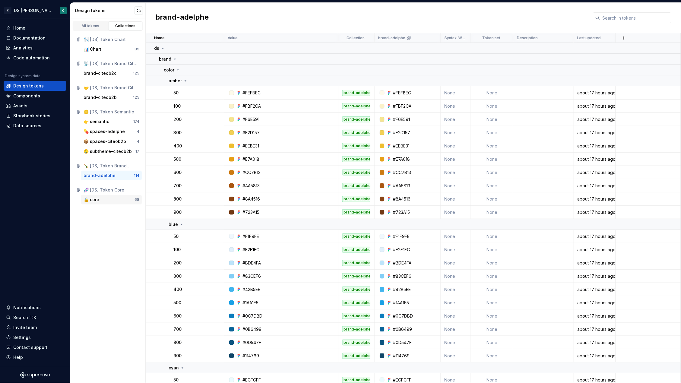
click at [105, 200] on div "🔒 core" at bounding box center [109, 200] width 51 height 6
